Goal: Find specific page/section: Find specific page/section

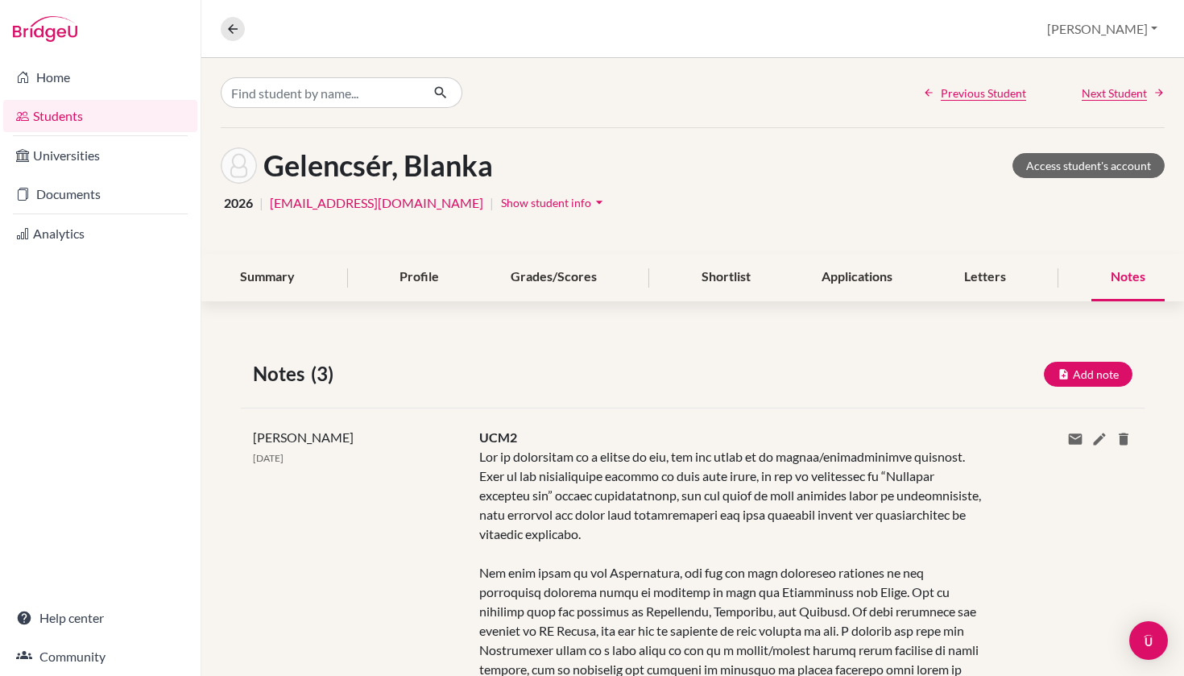
scroll to position [220, 0]
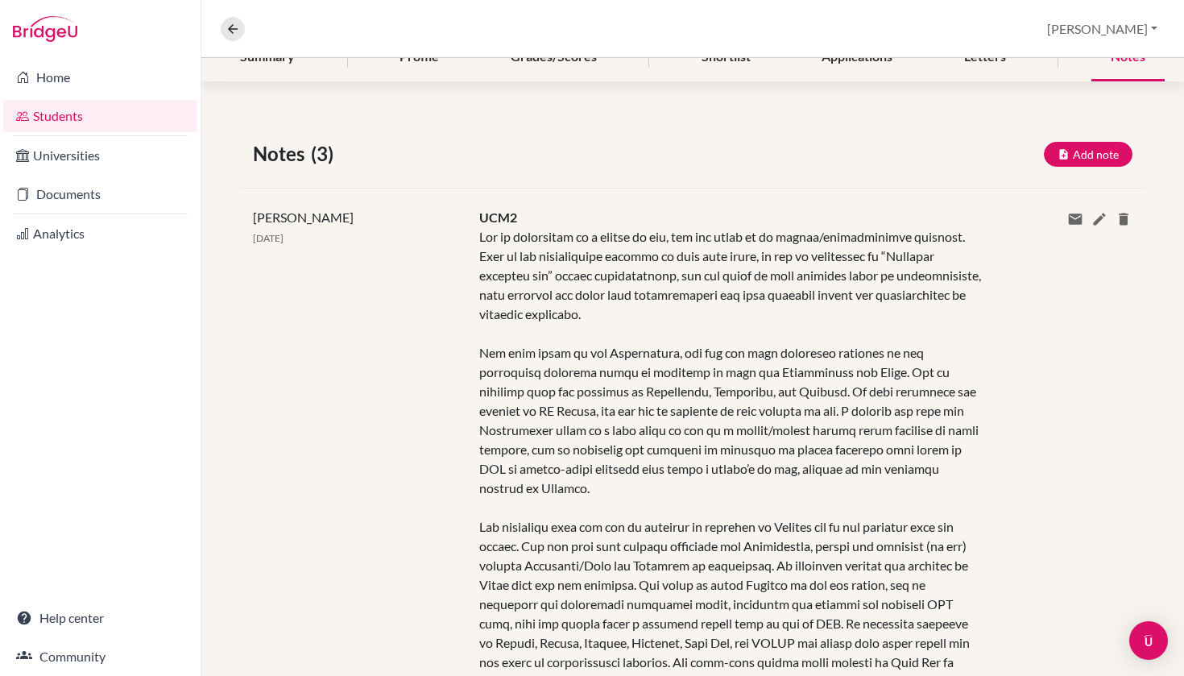
click at [144, 114] on link "Students" at bounding box center [100, 116] width 194 height 32
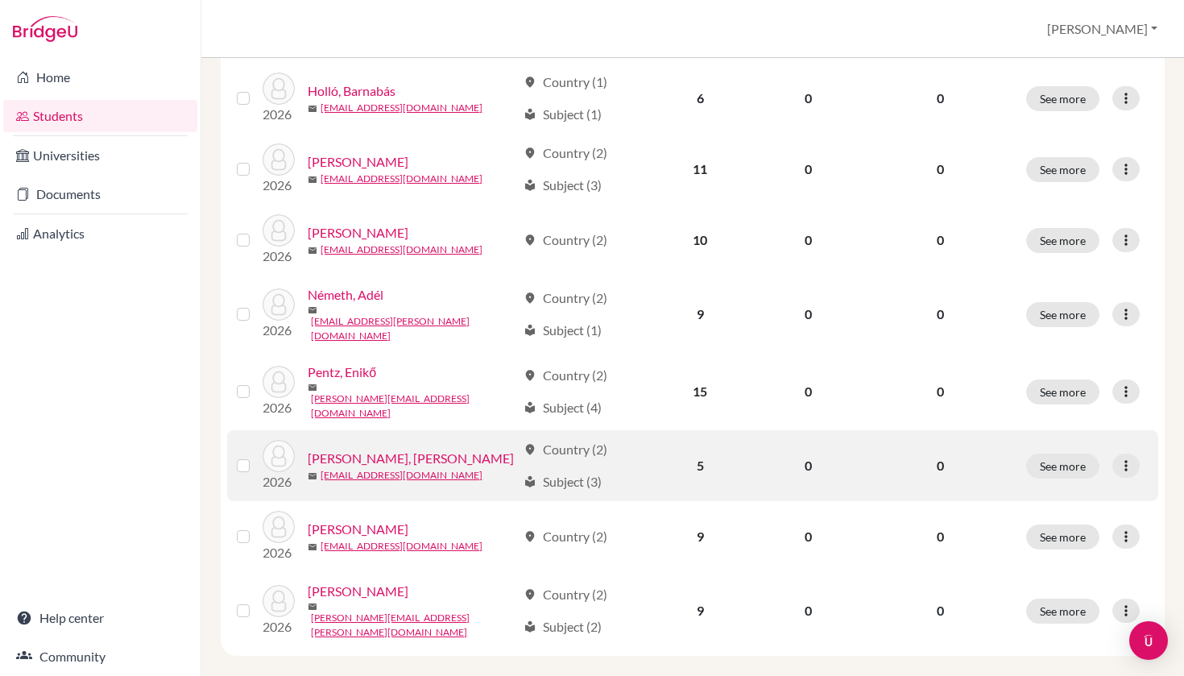
scroll to position [396, 0]
click at [359, 450] on link "[PERSON_NAME], [PERSON_NAME]" at bounding box center [411, 459] width 206 height 19
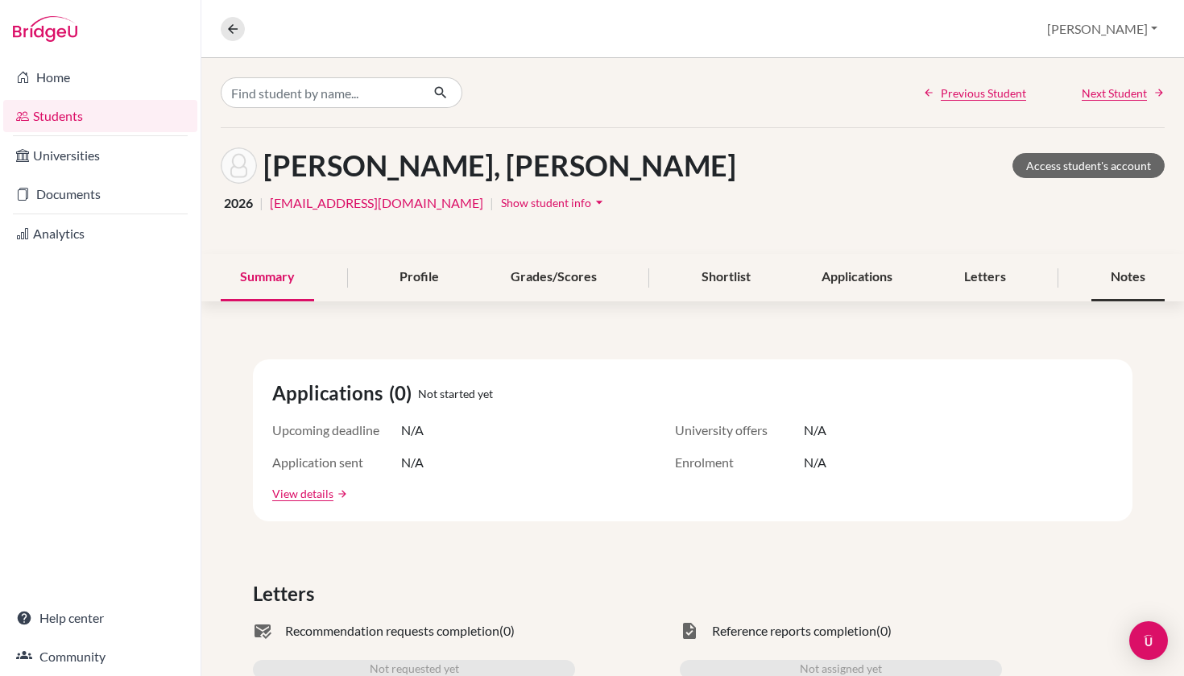
click at [1125, 283] on div "Notes" at bounding box center [1128, 278] width 73 height 48
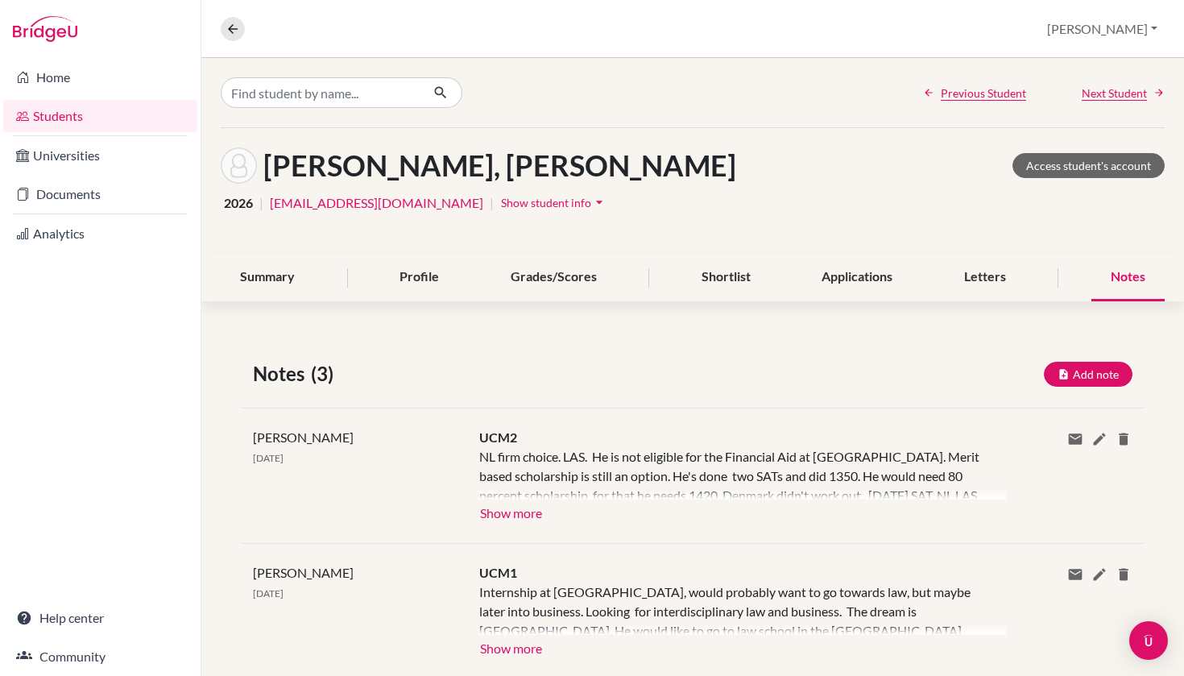
click at [495, 513] on button "Show more" at bounding box center [511, 511] width 64 height 24
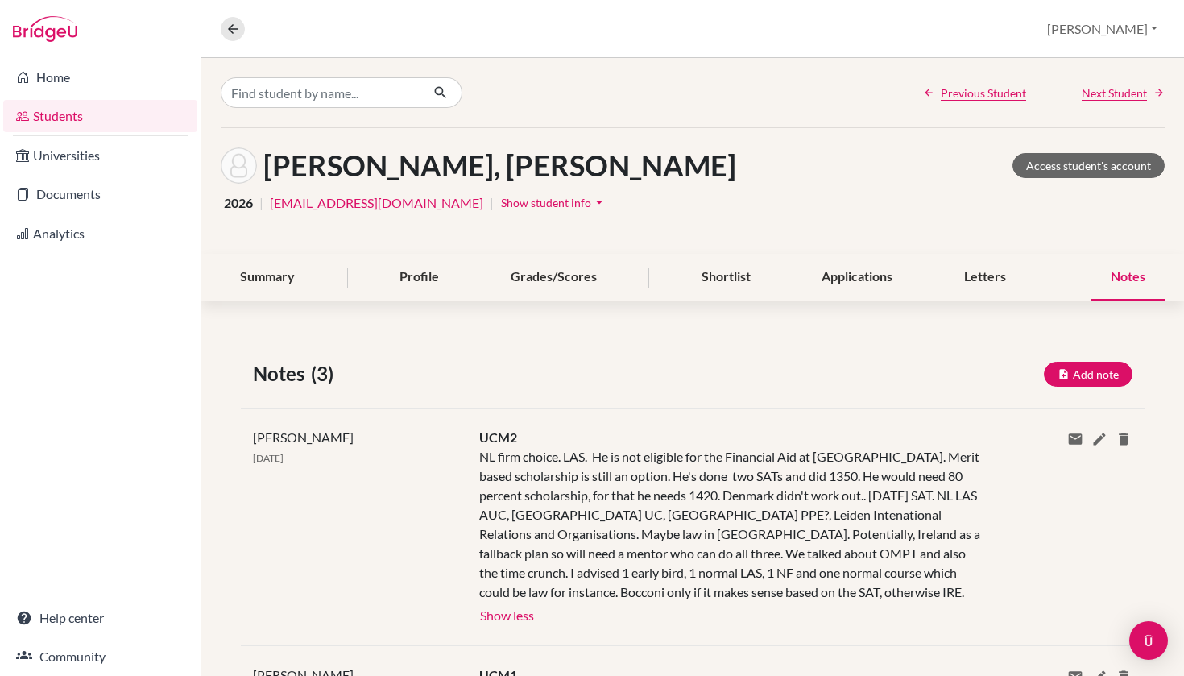
click at [99, 112] on link "Students" at bounding box center [100, 116] width 194 height 32
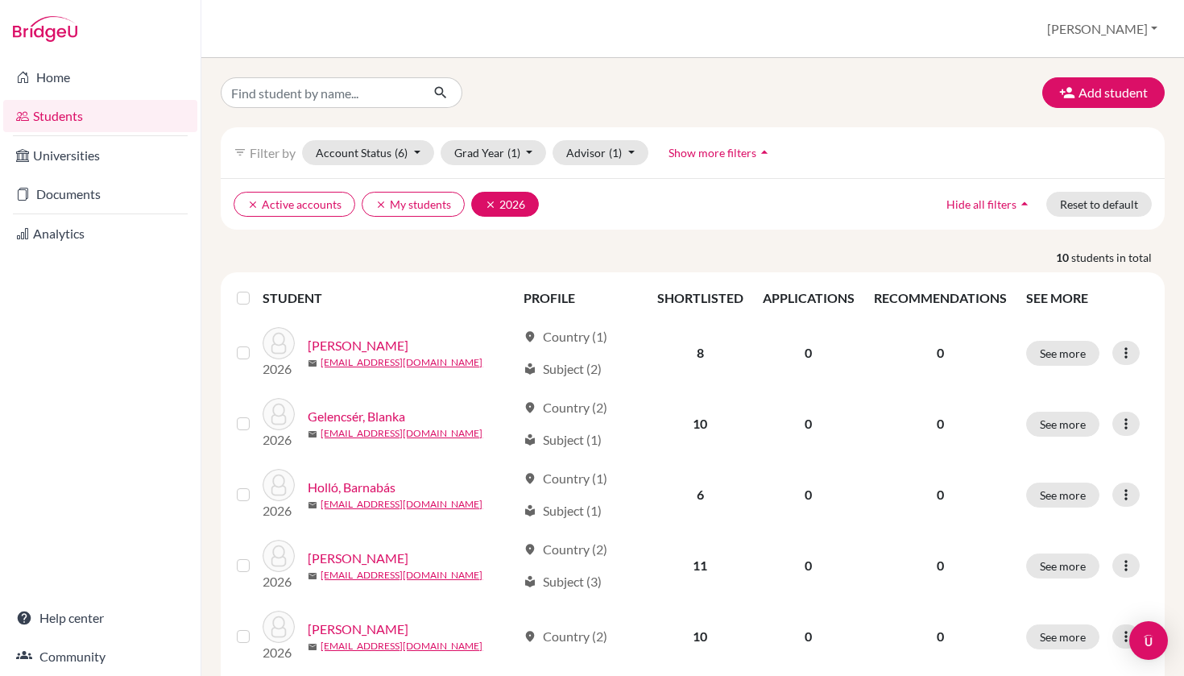
click at [483, 201] on button "clear 2026" at bounding box center [505, 204] width 68 height 25
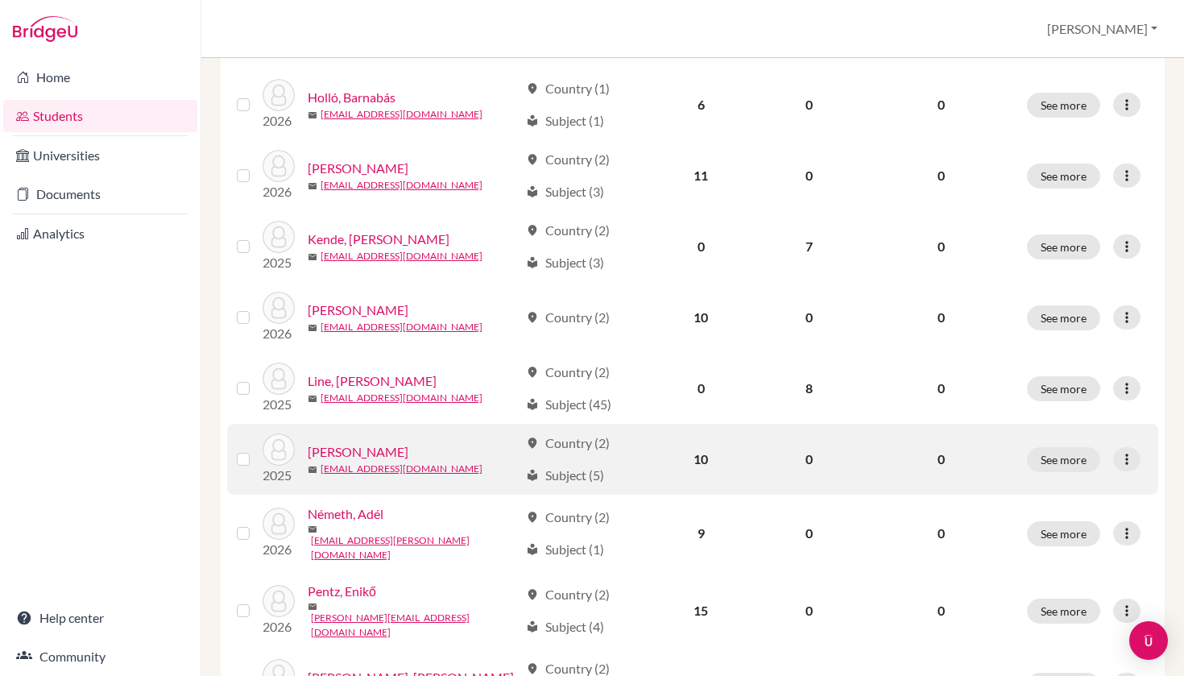
scroll to position [557, 0]
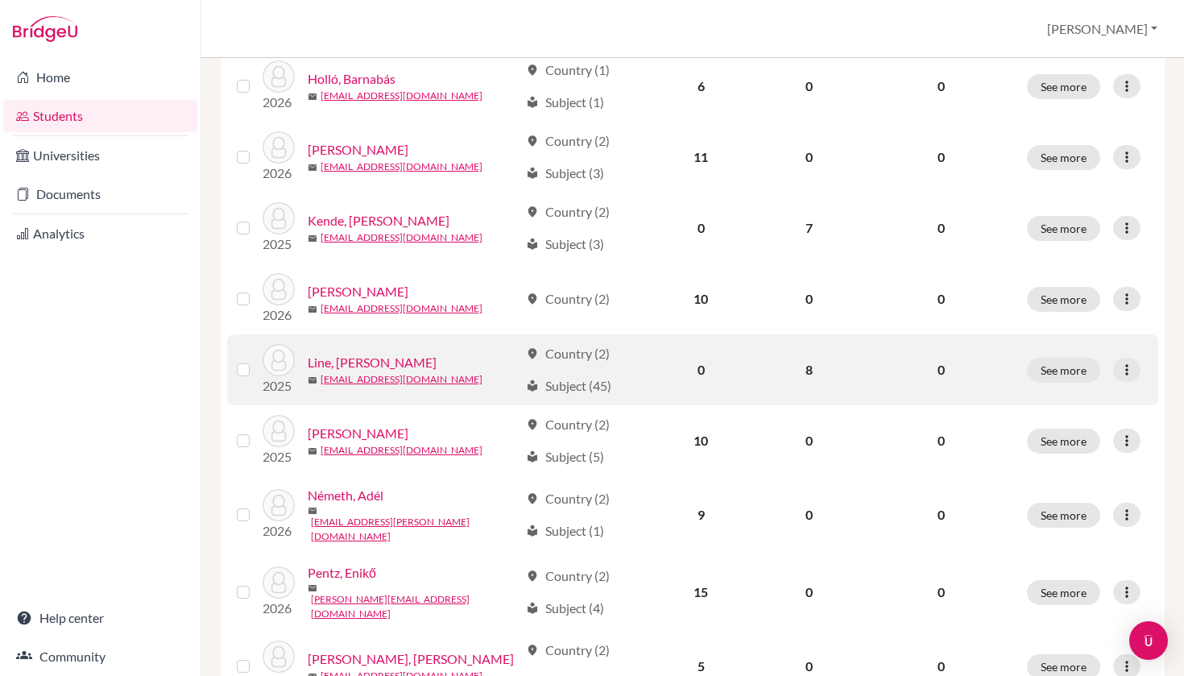
click at [361, 353] on link "Line, [PERSON_NAME]" at bounding box center [372, 362] width 129 height 19
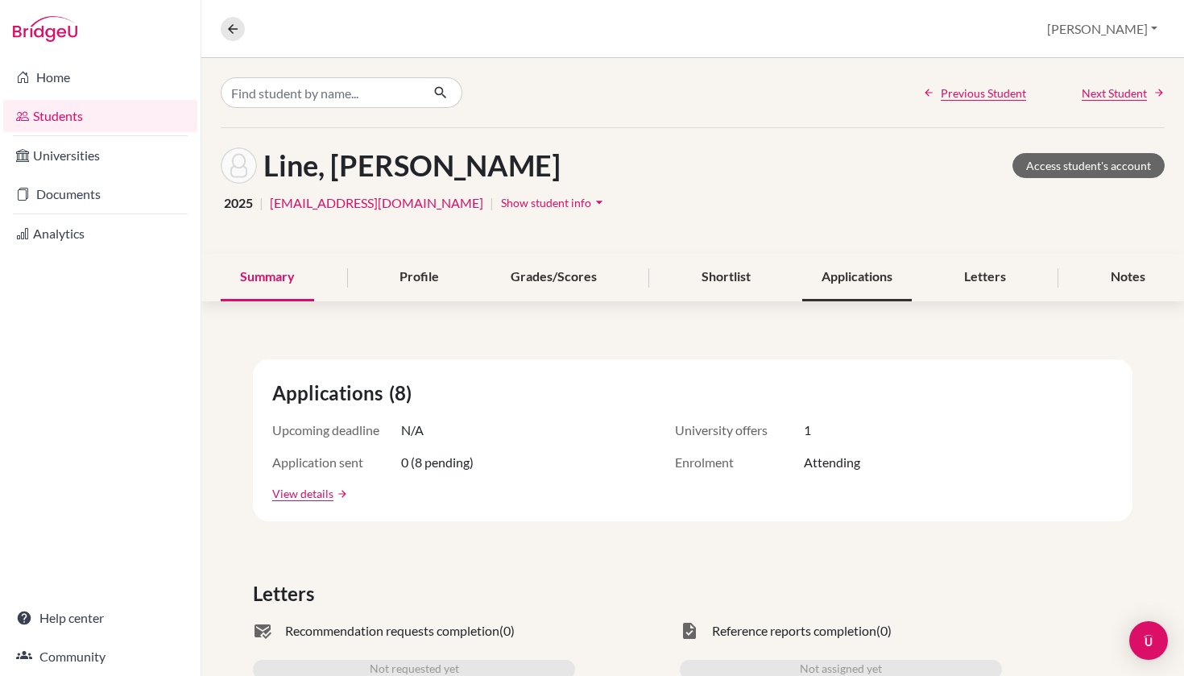
click at [832, 271] on div "Applications" at bounding box center [857, 278] width 110 height 48
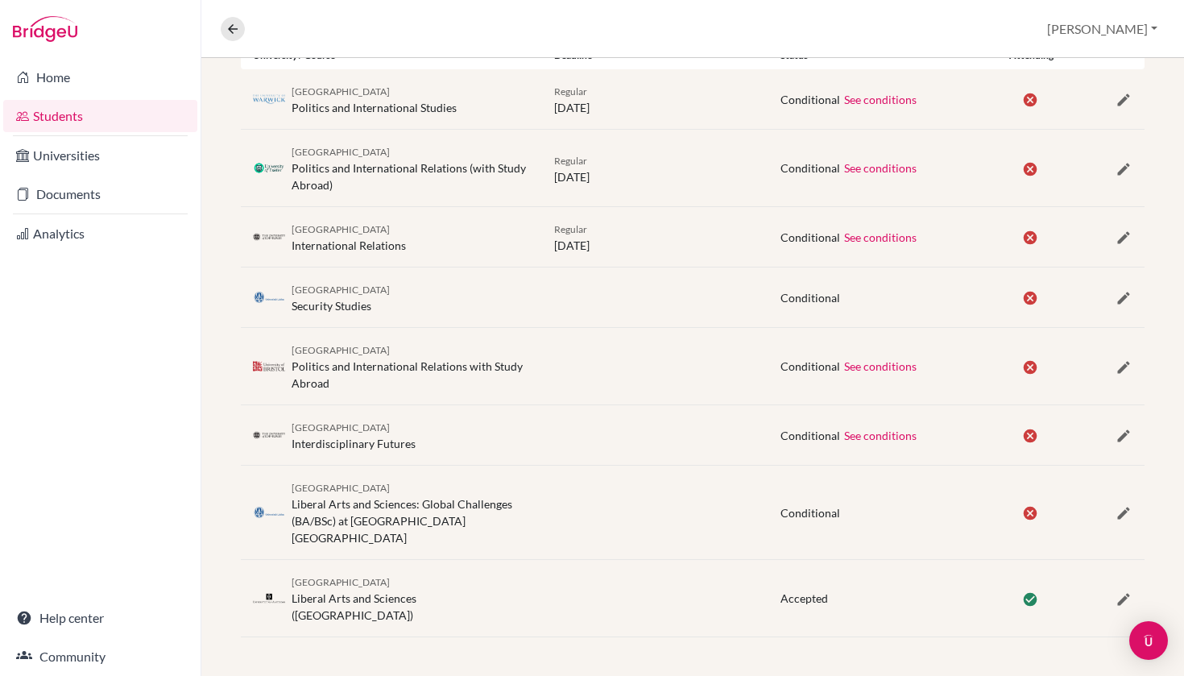
scroll to position [366, 0]
